Goal: Transaction & Acquisition: Purchase product/service

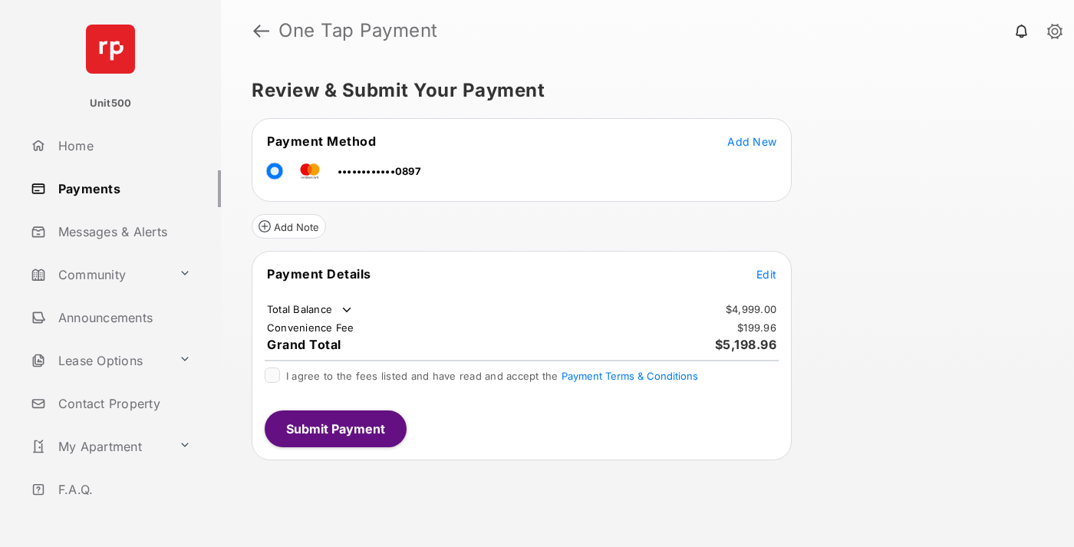
click at [766, 274] on span "Edit" at bounding box center [766, 274] width 20 height 13
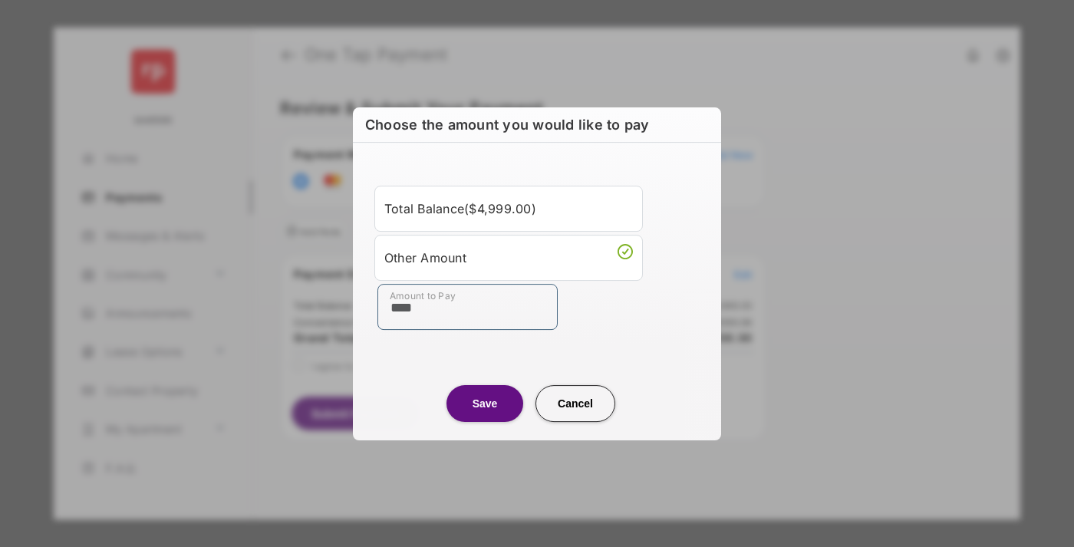
type input "****"
click at [485, 403] on button "Save" at bounding box center [484, 403] width 77 height 37
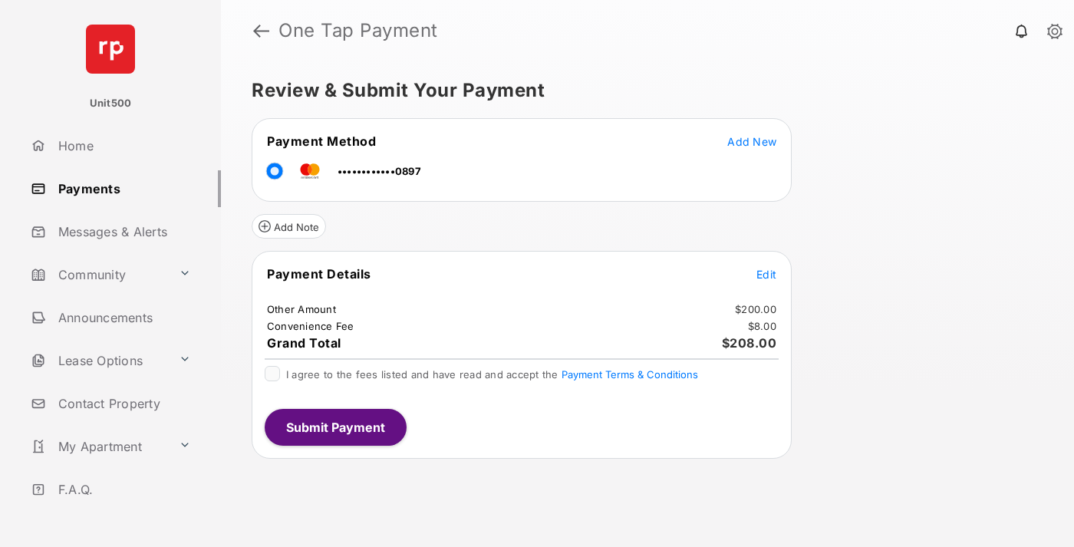
click at [766, 274] on span "Edit" at bounding box center [766, 274] width 20 height 13
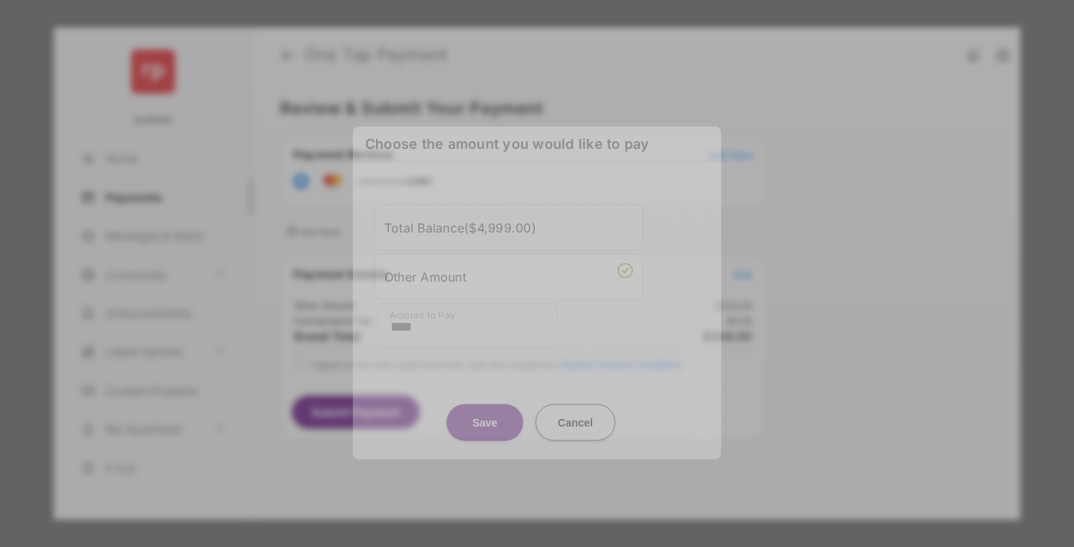
click at [485, 422] on button "Save" at bounding box center [484, 422] width 77 height 37
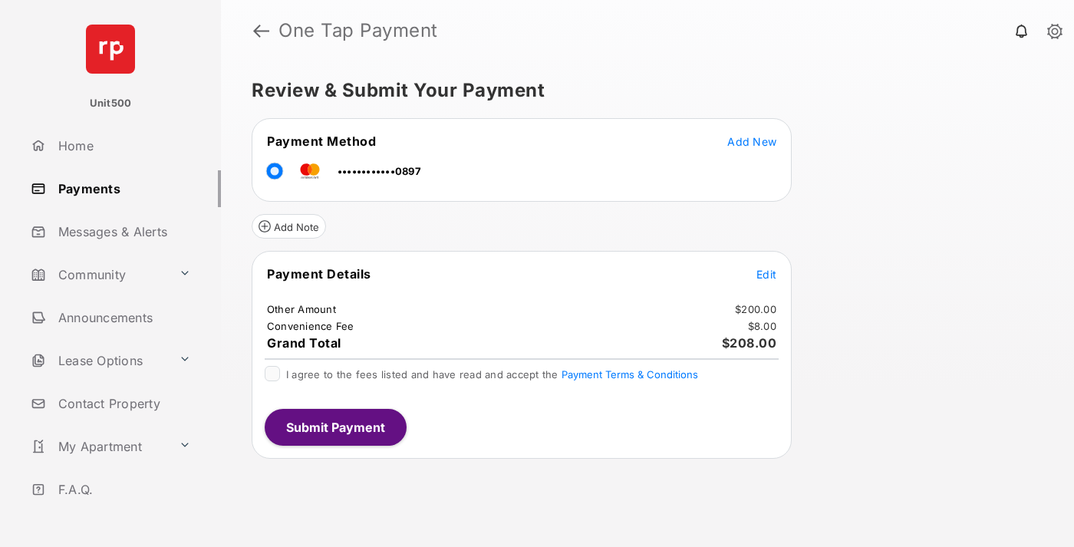
click at [334, 427] on button "Submit Payment" at bounding box center [336, 427] width 142 height 37
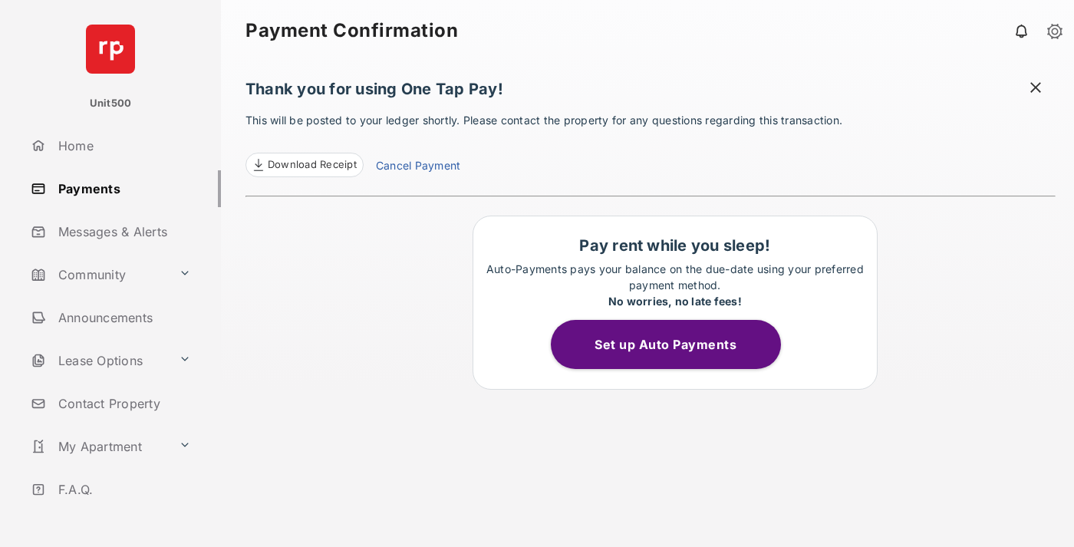
click at [304, 165] on span "Download Receipt" at bounding box center [312, 164] width 89 height 15
click at [1036, 89] on span at bounding box center [1035, 89] width 15 height 19
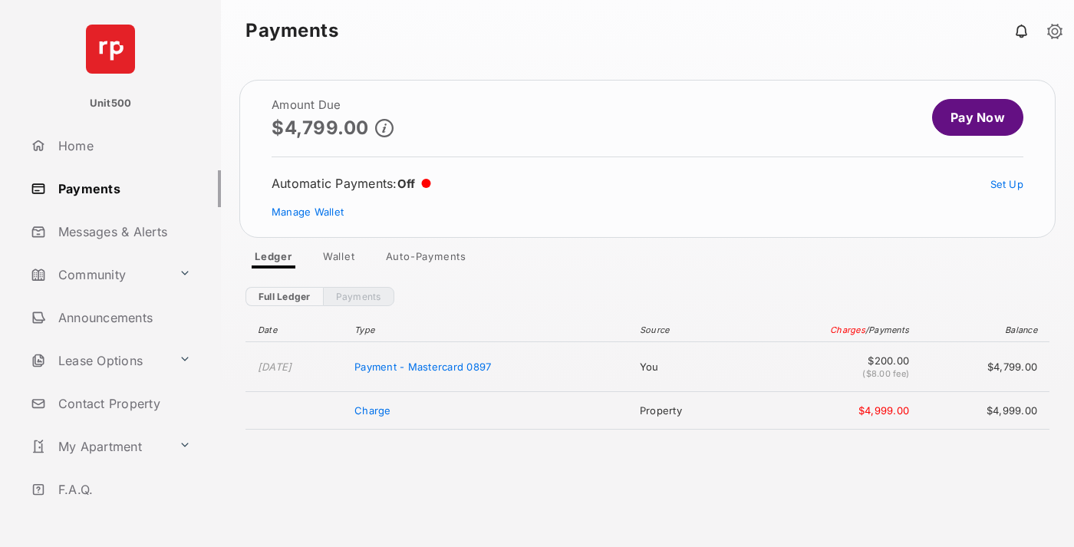
click at [308, 212] on link "Manage Wallet" at bounding box center [308, 212] width 72 height 12
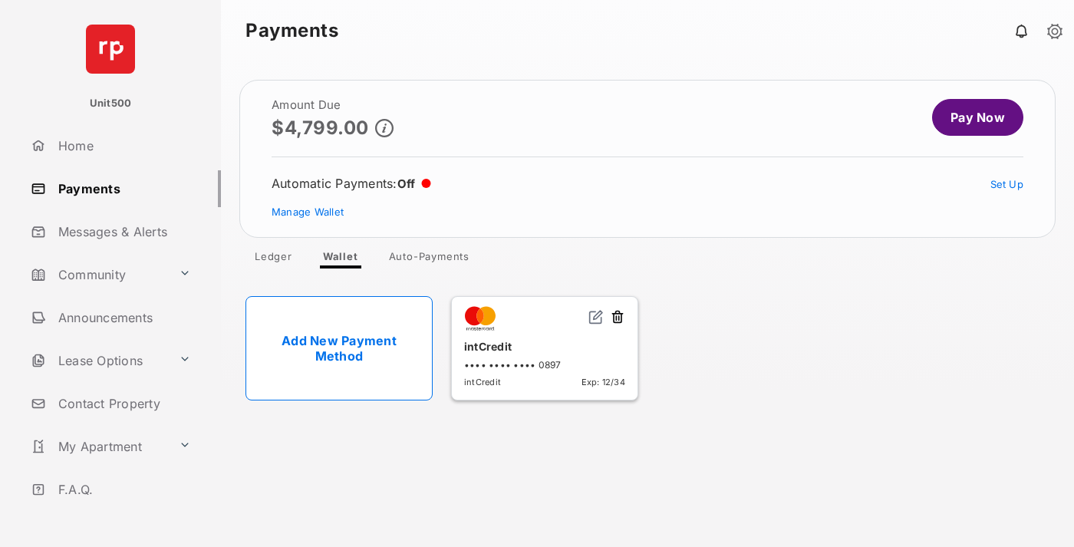
click at [618, 318] on button at bounding box center [617, 318] width 15 height 18
